Goal: Navigation & Orientation: Find specific page/section

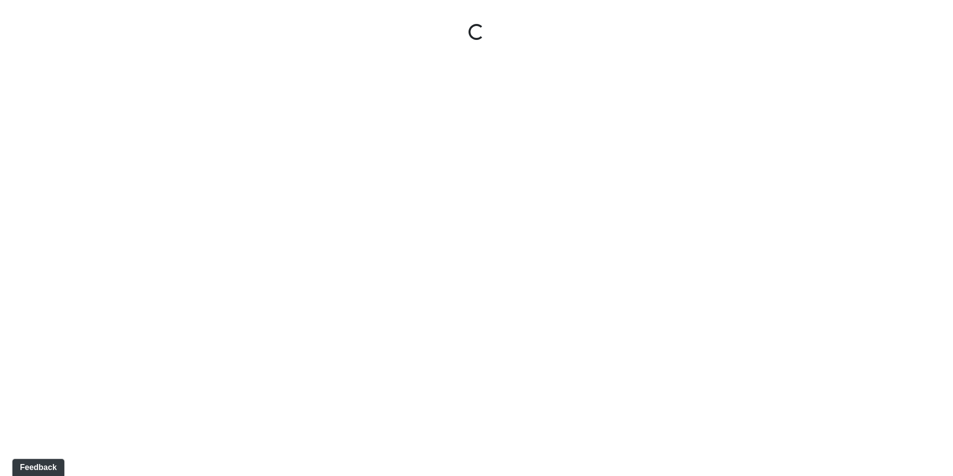
select select "ue6yHihGzY4QA5F94Xb57W"
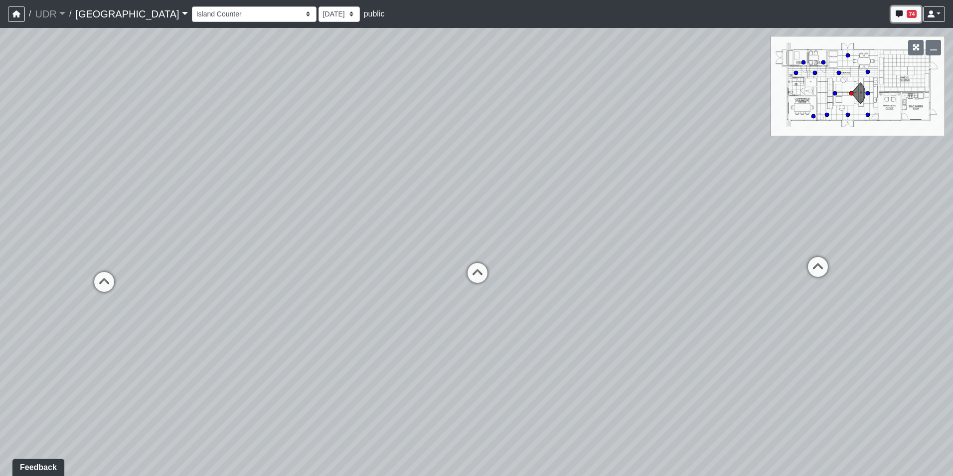
click at [900, 19] on button "74" at bounding box center [906, 13] width 30 height 15
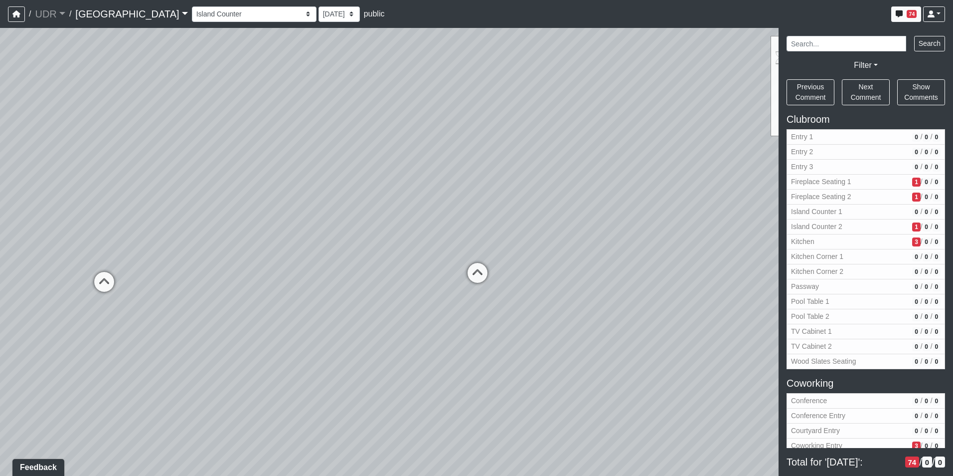
click at [742, 10] on div "Entry 1 Entry 2 Entry 3 Fireplace Seating 1 Fireplace Seating 2 Island Counter …" at bounding box center [568, 13] width 753 height 19
click at [896, 14] on icon "button" at bounding box center [899, 13] width 7 height 7
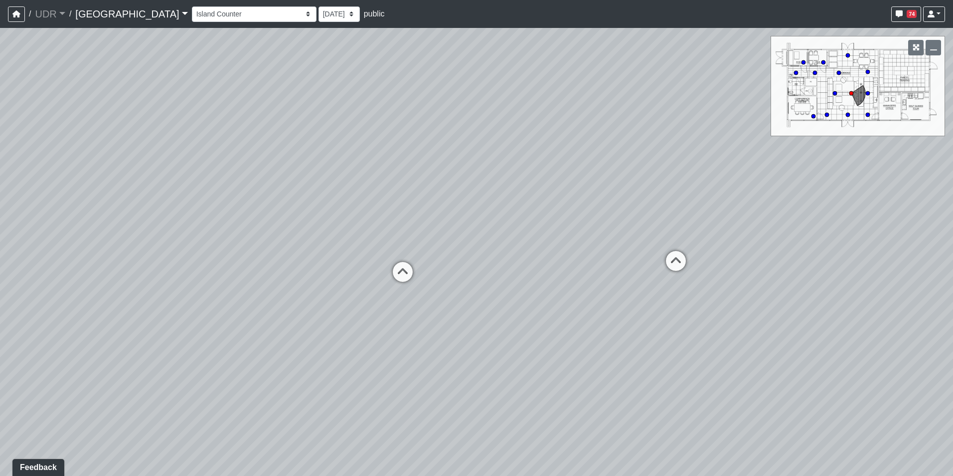
drag, startPoint x: 633, startPoint y: 236, endPoint x: 488, endPoint y: 234, distance: 145.6
click at [490, 234] on div "Loading... Conference Entry Loading... Coworking Entry Loading... Manager's Off…" at bounding box center [476, 252] width 953 height 448
drag, startPoint x: 805, startPoint y: 184, endPoint x: 705, endPoint y: 183, distance: 99.7
click at [705, 183] on div "Loading... Conference Entry Loading... Coworking Entry Loading... Manager's Off…" at bounding box center [476, 252] width 953 height 448
drag, startPoint x: 181, startPoint y: 215, endPoint x: 700, endPoint y: 243, distance: 519.2
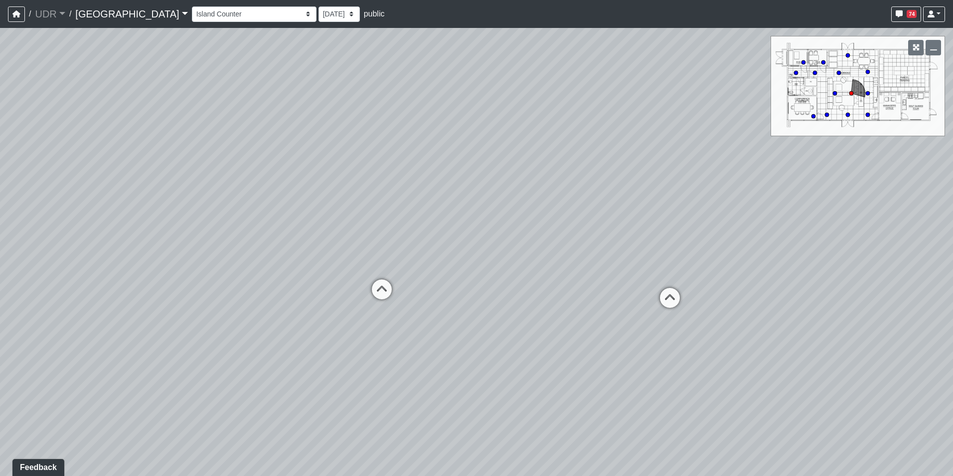
click at [700, 243] on div "Loading... Conference Entry Loading... Coworking Entry Loading... Manager's Off…" at bounding box center [476, 252] width 953 height 448
drag, startPoint x: 478, startPoint y: 246, endPoint x: 603, endPoint y: 245, distance: 124.6
click at [603, 245] on div "Loading... Conference Entry Loading... Coworking Entry Loading... Manager's Off…" at bounding box center [476, 252] width 953 height 448
